Goal: Information Seeking & Learning: Compare options

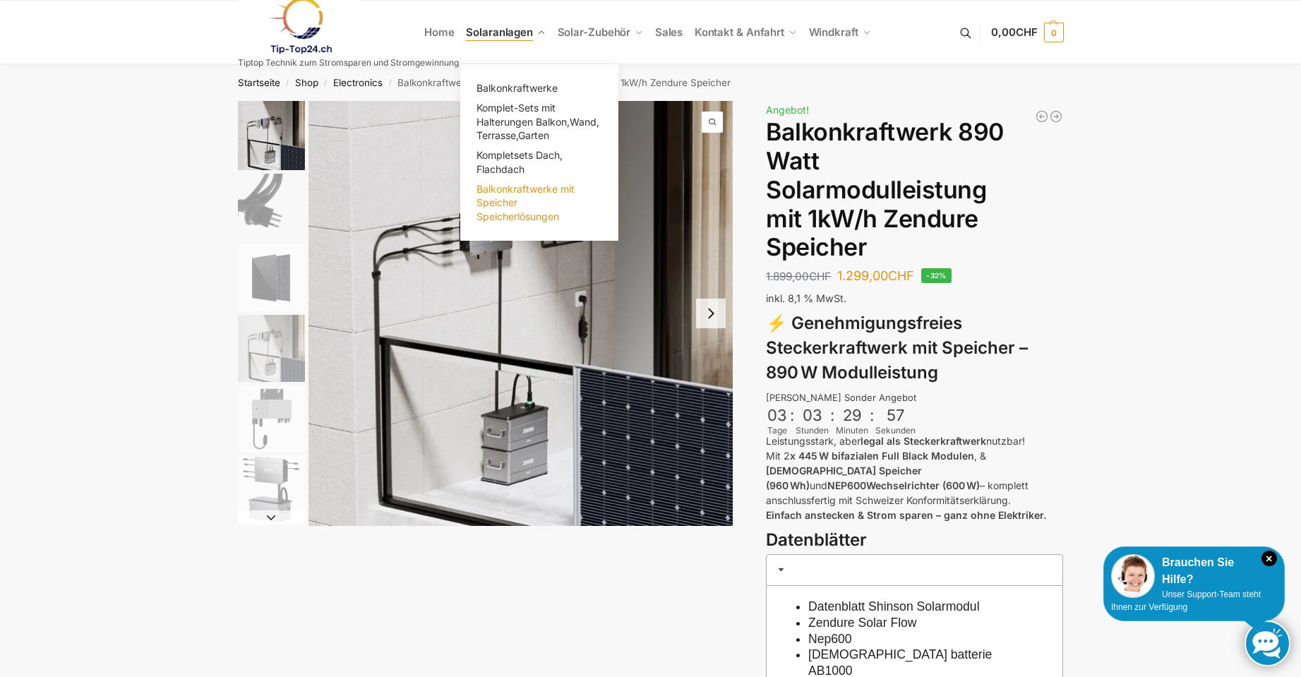
click at [505, 212] on span "Balkonkraftwerke mit Speicher Speicherlösungen" at bounding box center [525, 203] width 98 height 40
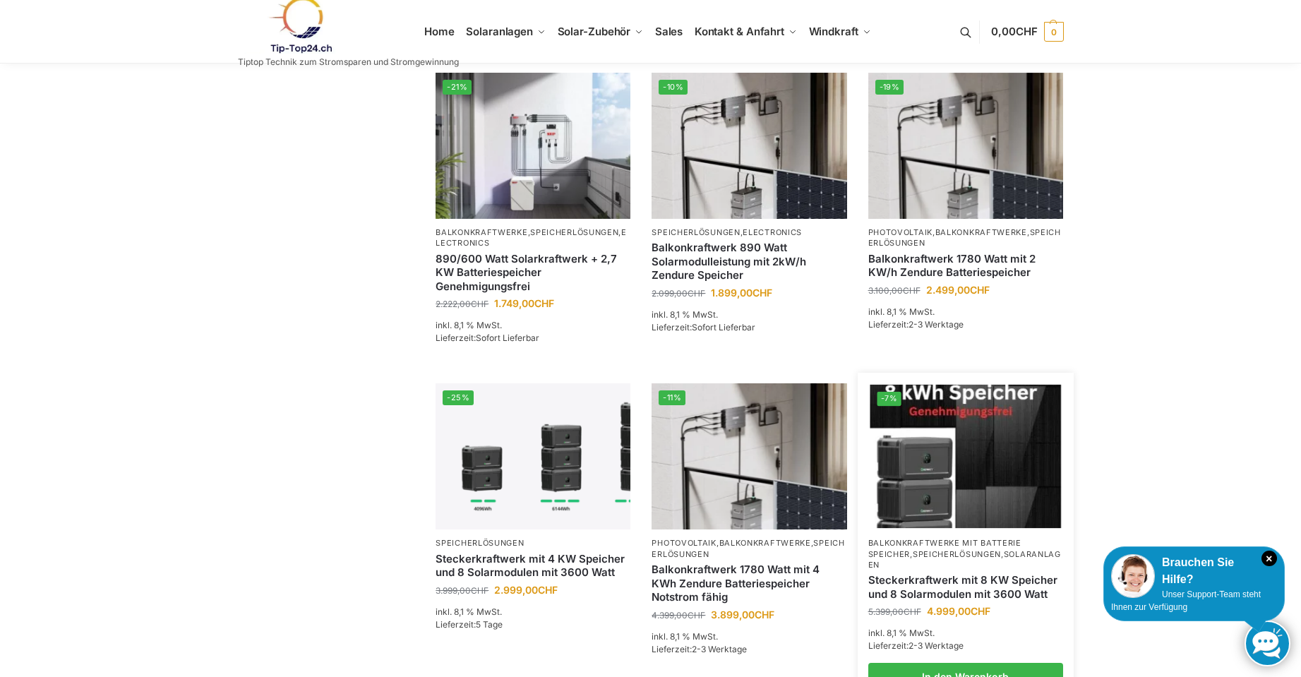
scroll to position [635, 0]
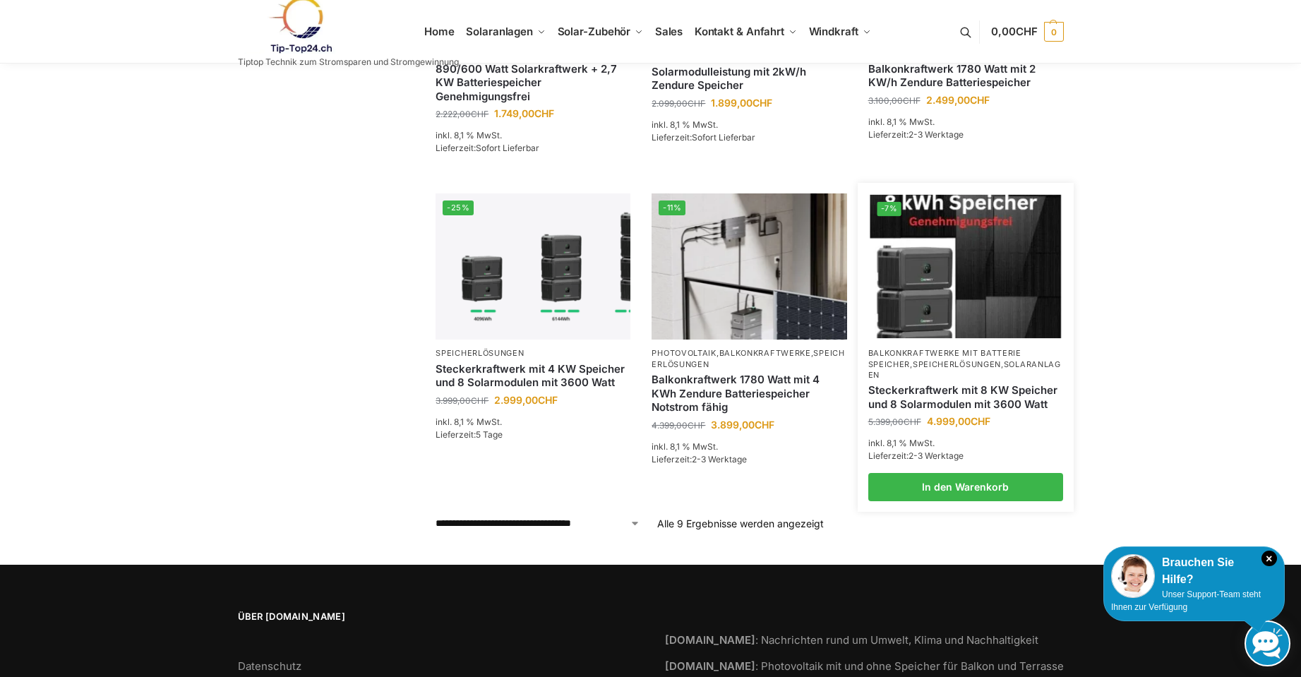
click at [943, 348] on p "Balkonkraftwerke mit Batterie Speicher , Speicherlösungen , Solaranlagen" at bounding box center [965, 364] width 195 height 32
click at [948, 395] on link "Steckerkraftwerk mit 8 KW Speicher und 8 Solarmodulen mit 3600 Watt" at bounding box center [965, 397] width 195 height 28
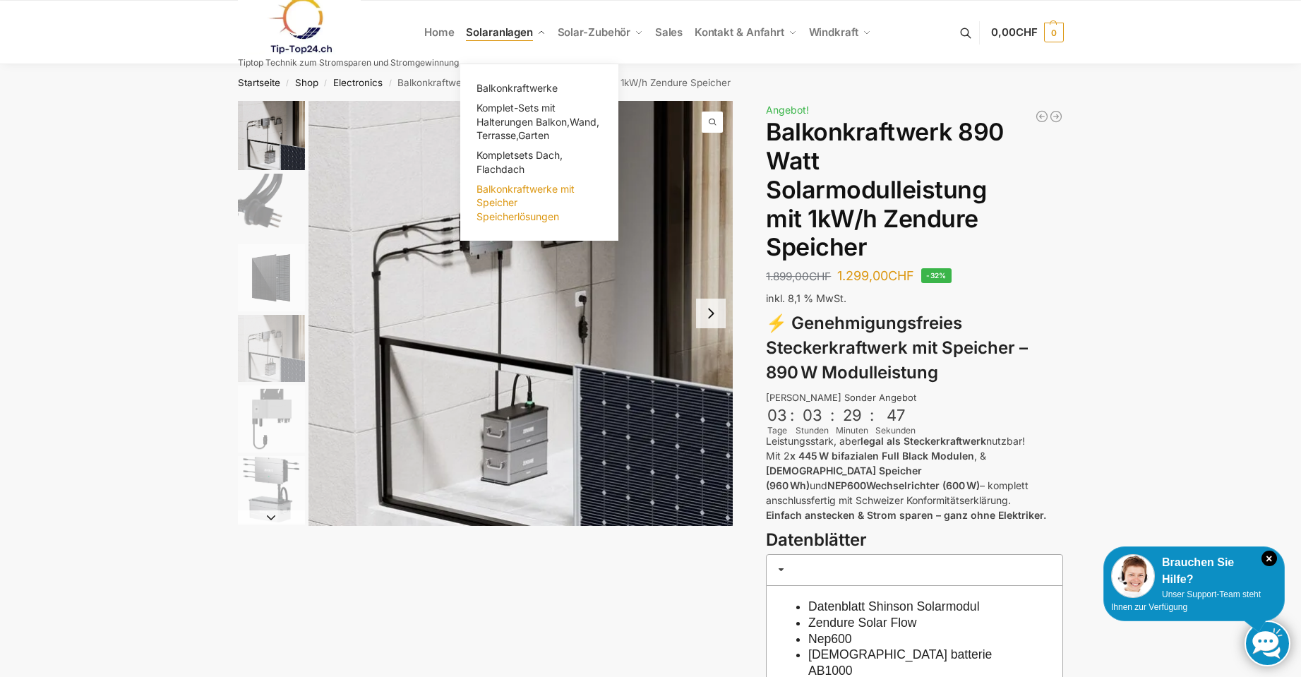
click at [513, 203] on span "Balkonkraftwerke mit Speicher Speicherlösungen" at bounding box center [525, 203] width 98 height 40
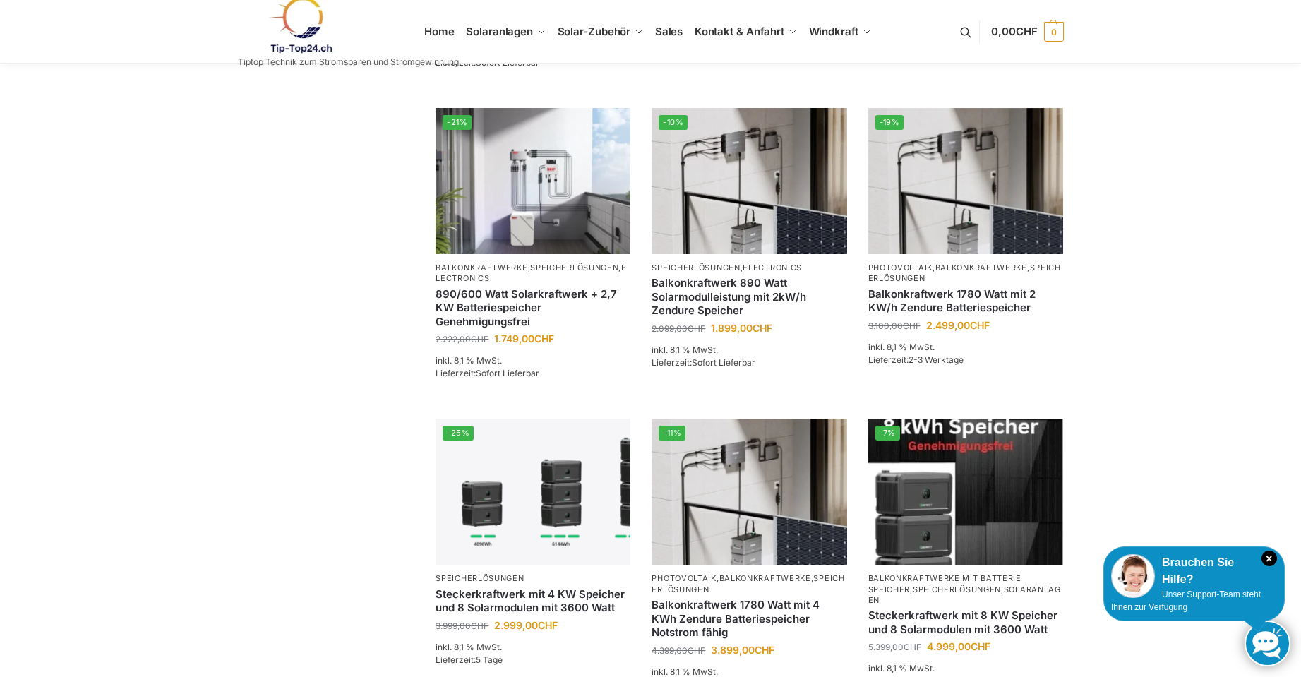
scroll to position [565, 0]
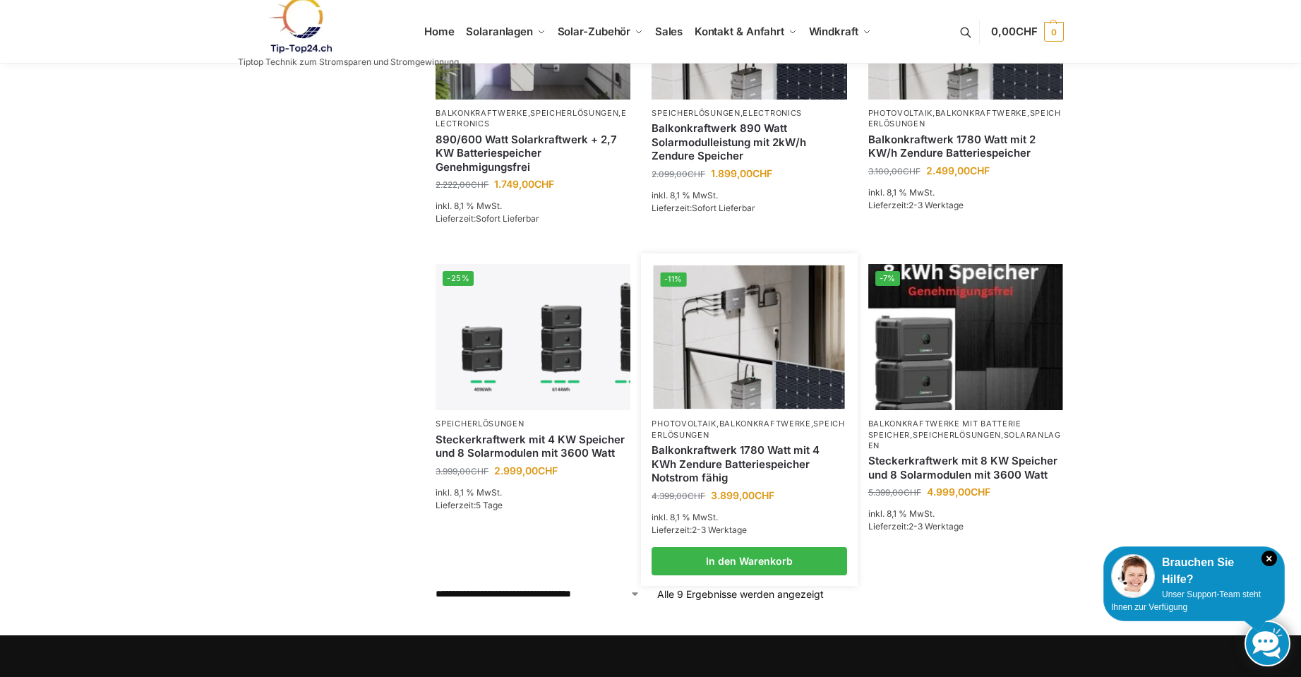
click at [771, 443] on link "Balkonkraftwerk 1780 Watt mit 4 KWh Zendure Batteriespeicher Notstrom fähig" at bounding box center [748, 464] width 195 height 42
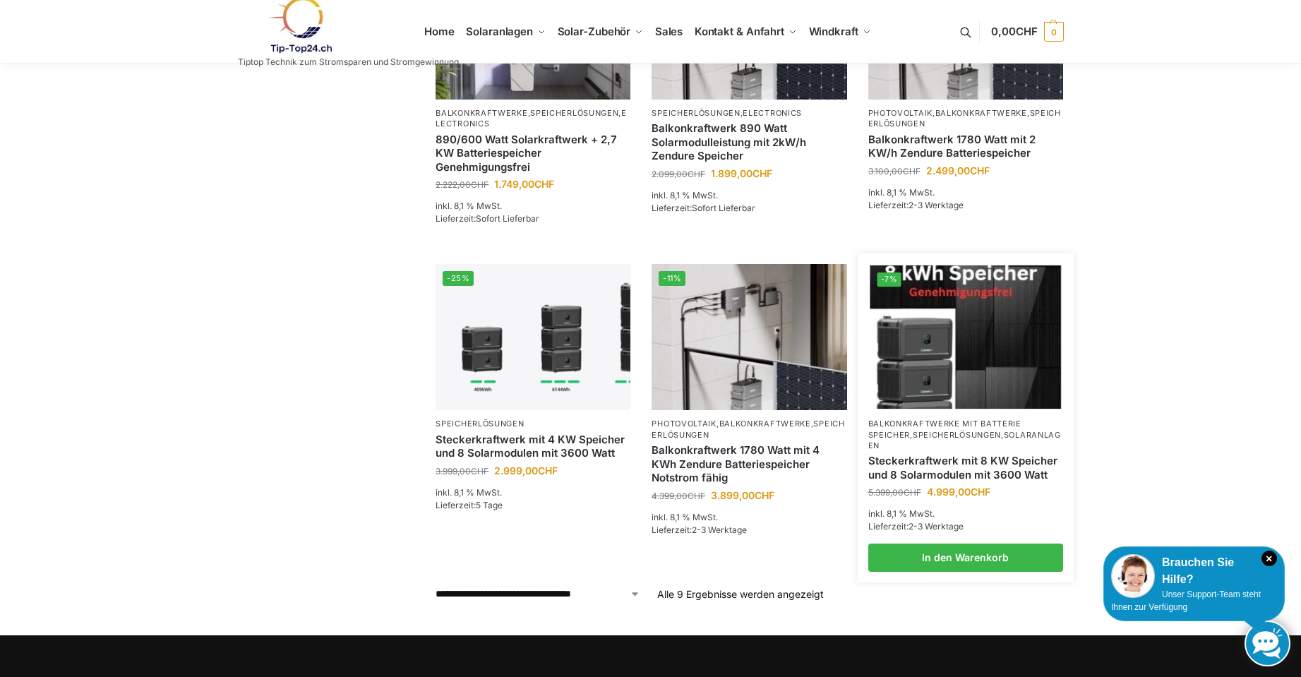
click at [958, 465] on link "Steckerkraftwerk mit 8 KW Speicher und 8 Solarmodulen mit 3600 Watt" at bounding box center [965, 468] width 195 height 28
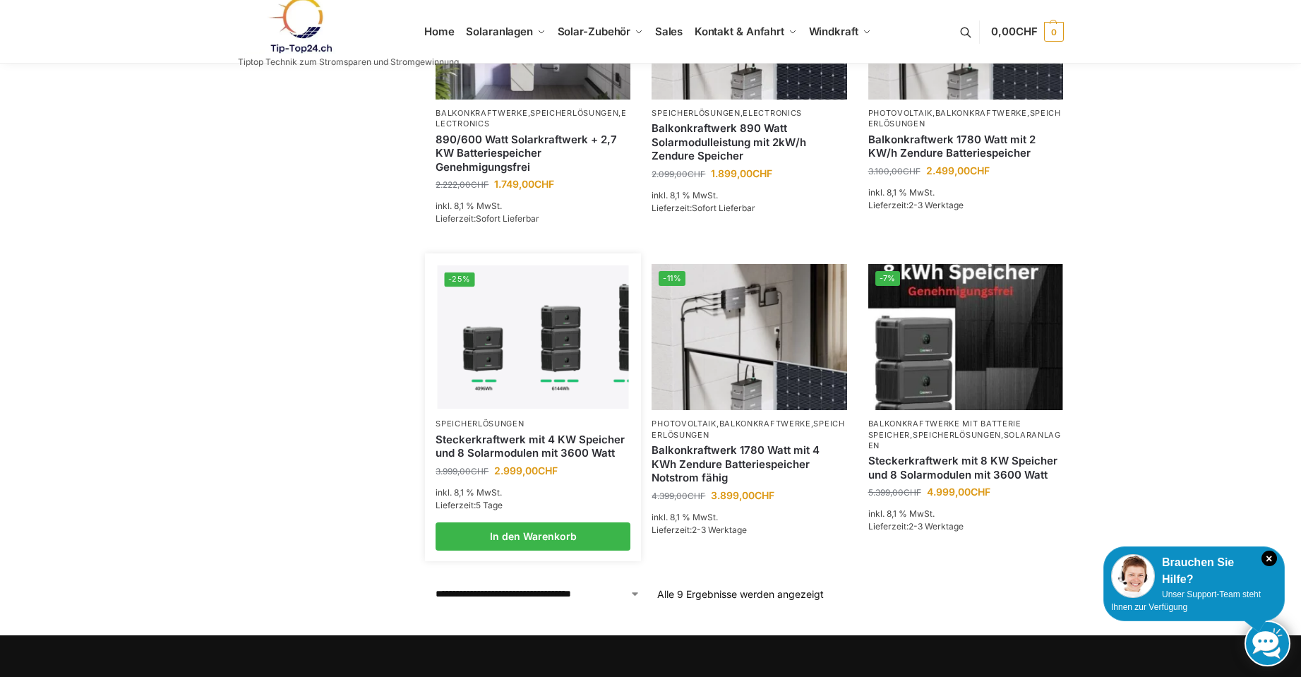
click at [587, 433] on link "Steckerkraftwerk mit 4 KW Speicher und 8 Solarmodulen mit 3600 Watt" at bounding box center [532, 447] width 195 height 28
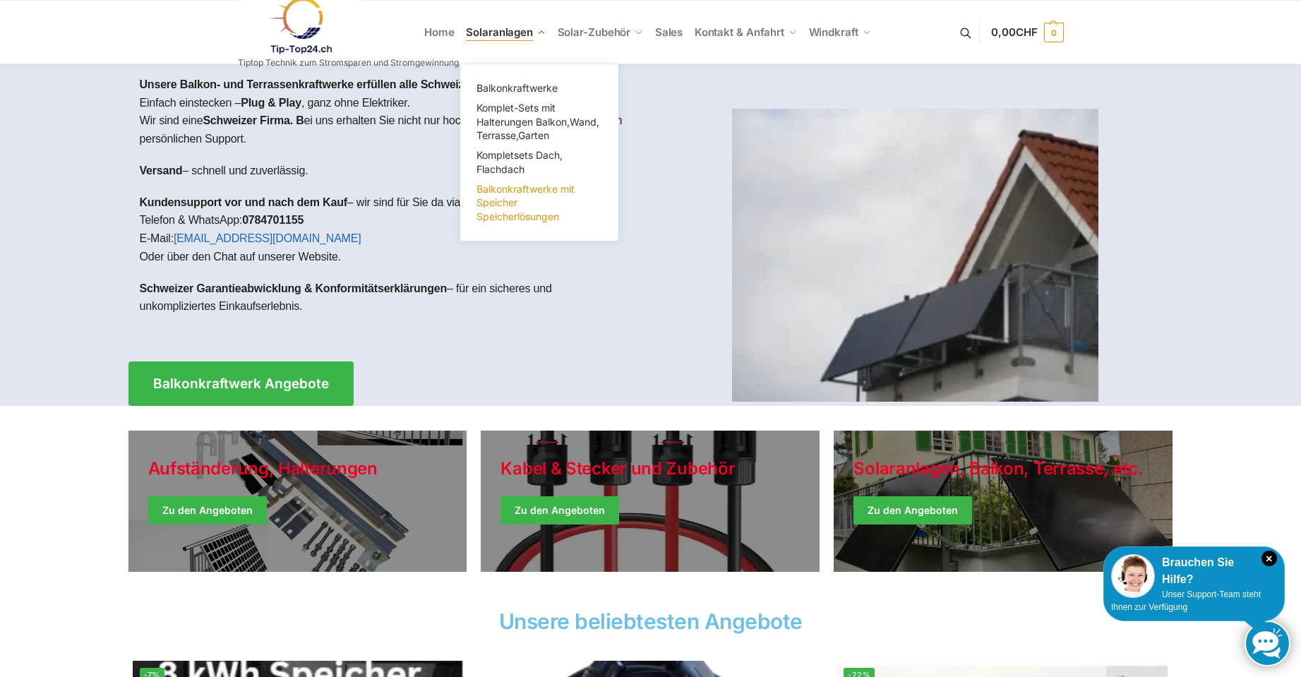
click at [510, 202] on span "Balkonkraftwerke mit Speicher Speicherlösungen" at bounding box center [525, 203] width 98 height 40
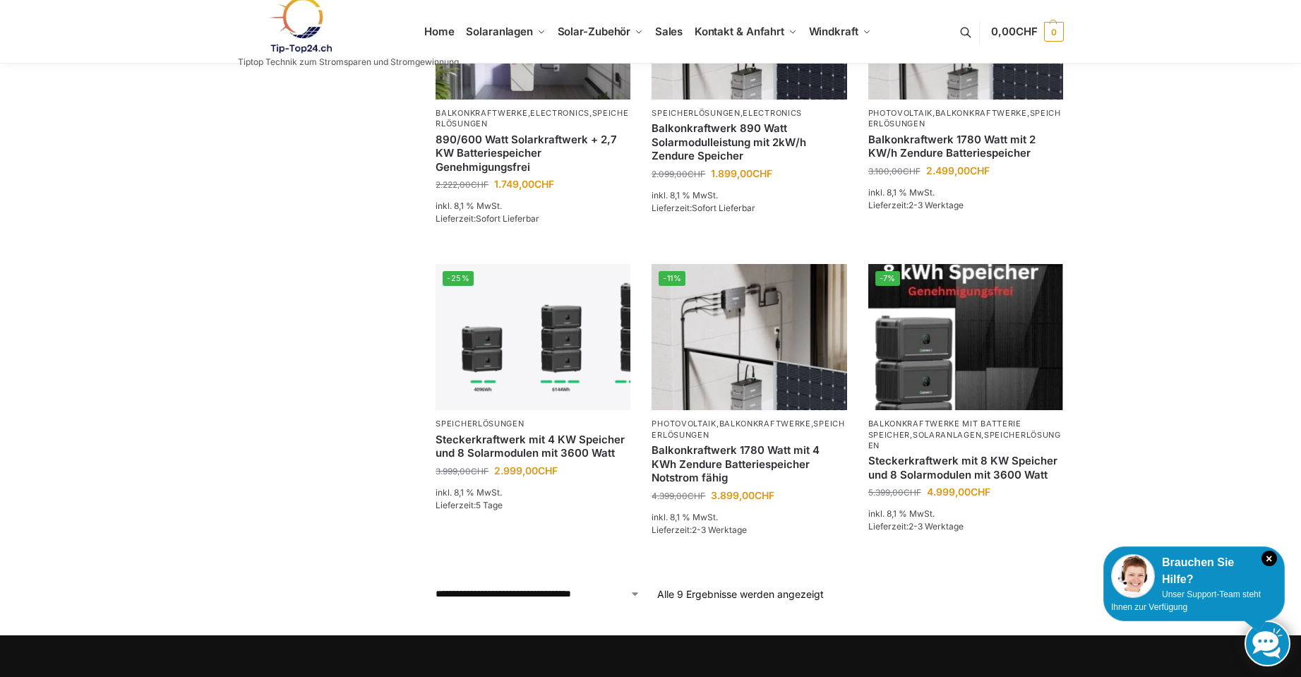
scroll to position [635, 0]
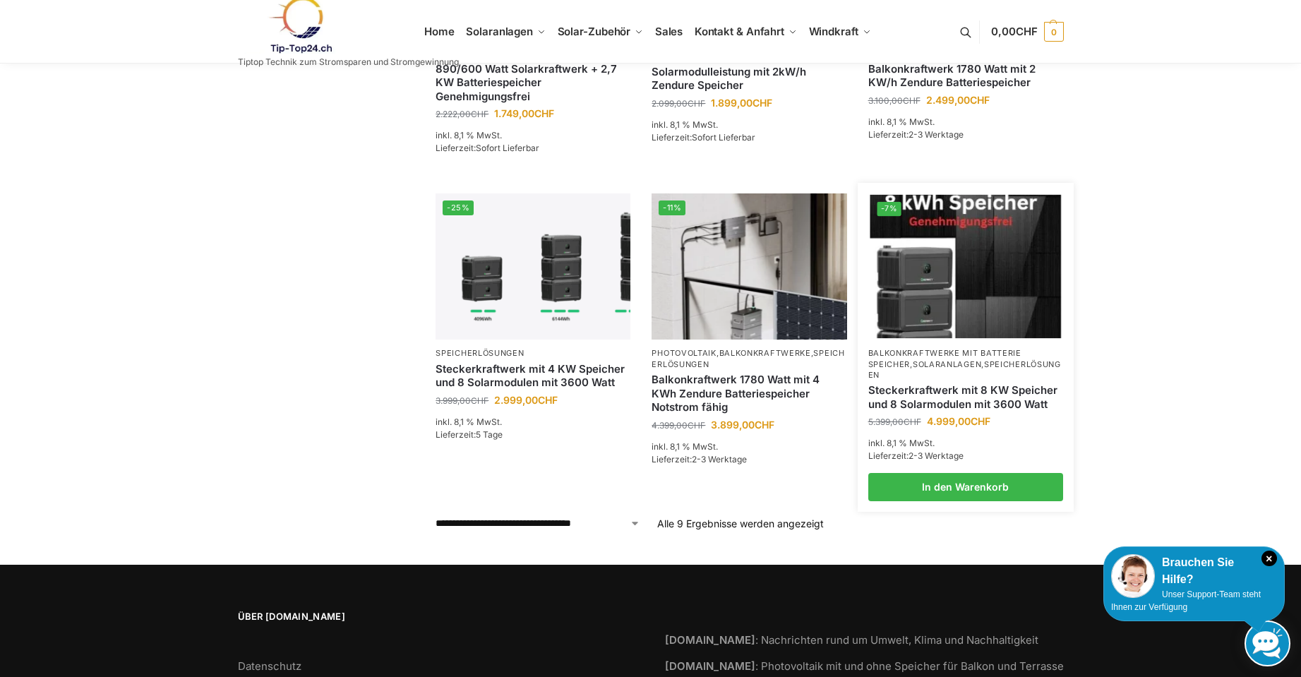
click at [953, 392] on link "Steckerkraftwerk mit 8 KW Speicher und 8 Solarmodulen mit 3600 Watt" at bounding box center [965, 397] width 195 height 28
